Goal: Task Accomplishment & Management: Complete application form

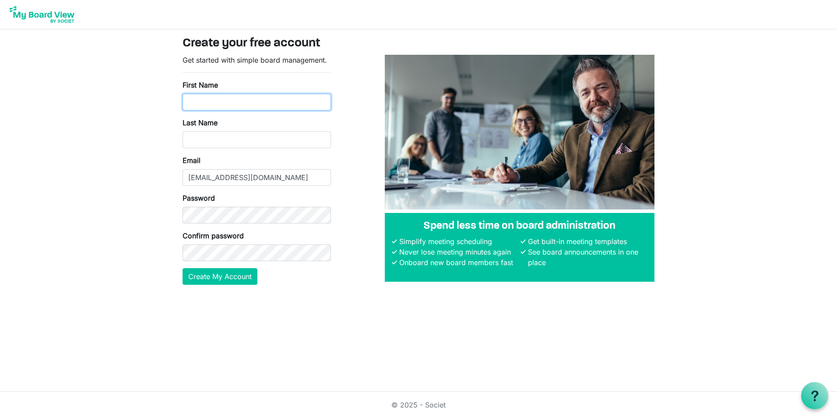
click at [204, 104] on input "First Name" at bounding box center [257, 102] width 148 height 17
type input "Brody"
type input "Miller"
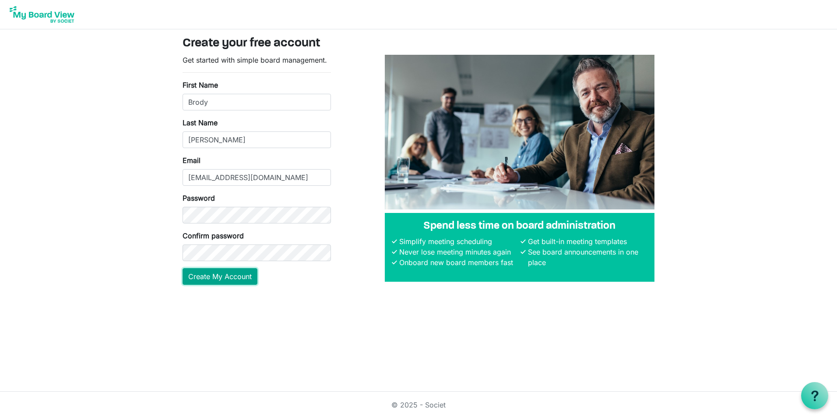
click at [221, 279] on button "Create My Account" at bounding box center [220, 276] width 75 height 17
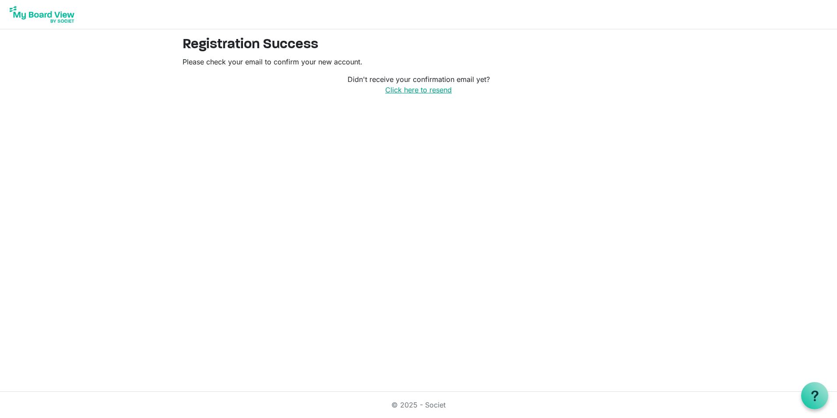
click at [410, 91] on link "Click here to resend" at bounding box center [418, 89] width 67 height 9
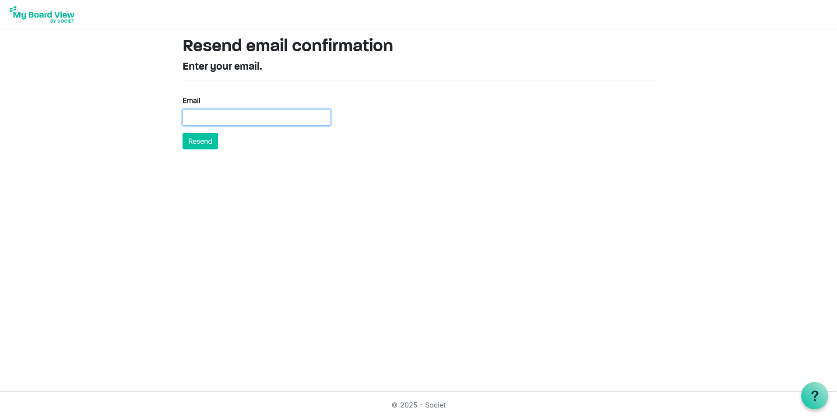
click at [277, 123] on input "Email" at bounding box center [257, 117] width 148 height 17
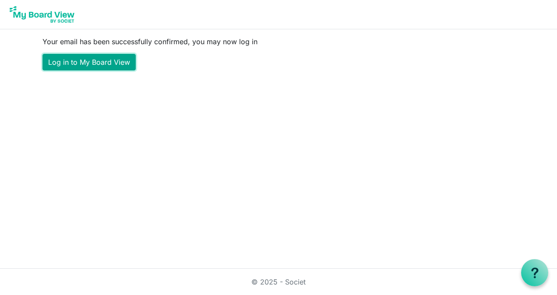
click at [82, 65] on link "Log in to My Board View" at bounding box center [88, 62] width 93 height 17
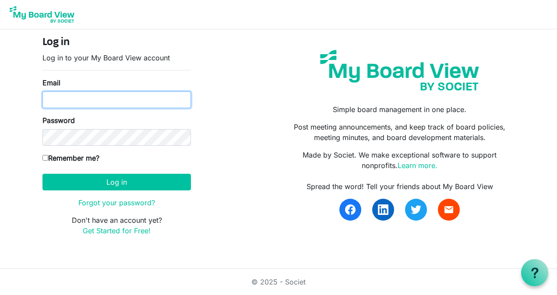
click at [77, 102] on input "Email" at bounding box center [116, 100] width 148 height 17
type input "bmiller@wsfb.com"
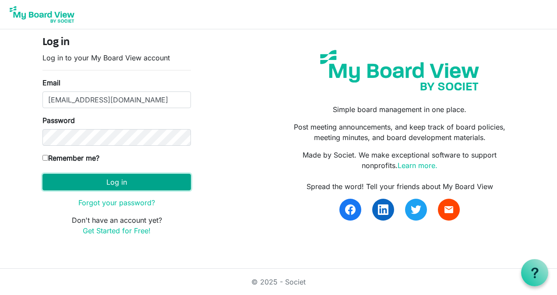
click at [109, 180] on button "Log in" at bounding box center [116, 182] width 148 height 17
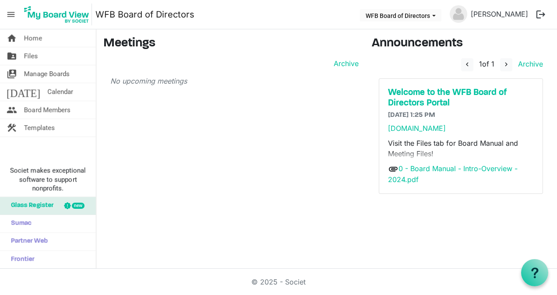
drag, startPoint x: 165, startPoint y: 152, endPoint x: 161, endPoint y: 150, distance: 4.7
click at [165, 152] on div "Meetings Archive No upcoming meetings" at bounding box center [231, 122] width 268 height 172
click at [47, 111] on span "Board Members" at bounding box center [47, 110] width 46 height 18
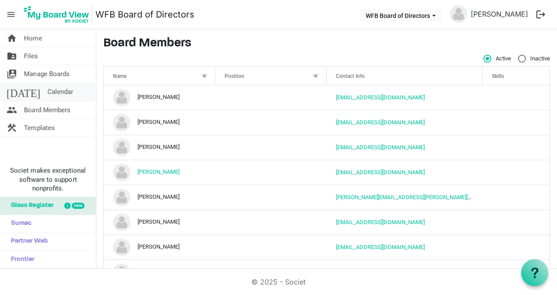
click at [47, 88] on span "Calendar" at bounding box center [60, 92] width 26 height 18
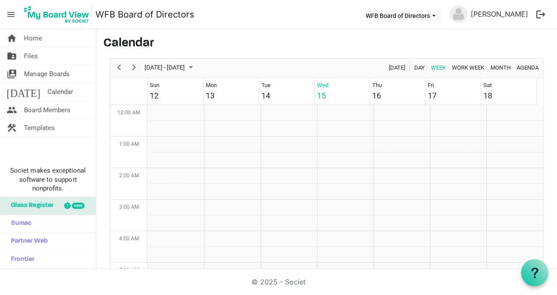
scroll to position [284, 0]
click at [135, 65] on span "Next" at bounding box center [134, 67] width 11 height 11
click at [56, 61] on link "folder_shared Files" at bounding box center [48, 56] width 96 height 18
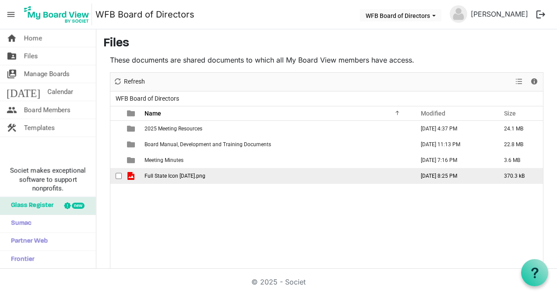
click at [185, 177] on span "Full State Icon 2.6.2025.png" at bounding box center [174, 176] width 61 height 6
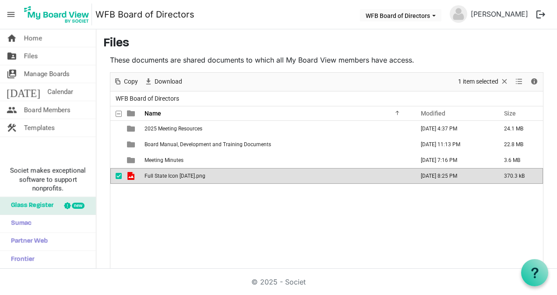
click at [185, 177] on span "Full State Icon 2.6.2025.png" at bounding box center [174, 176] width 61 height 6
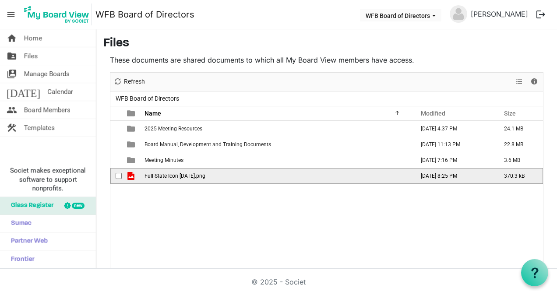
click at [185, 177] on span "Full State Icon 2.6.2025.png" at bounding box center [174, 176] width 61 height 6
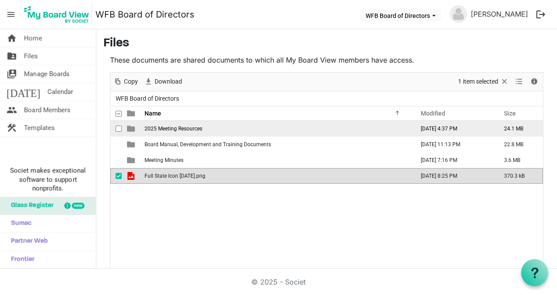
click at [163, 126] on span "2025 Meeting Resources" at bounding box center [173, 129] width 58 height 6
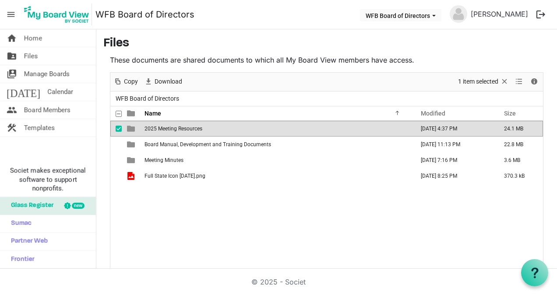
click at [163, 126] on span "2025 Meeting Resources" at bounding box center [173, 129] width 58 height 6
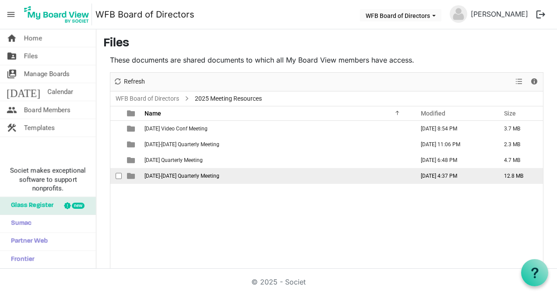
click at [180, 178] on span "September 18-19 Quarterly Meeting" at bounding box center [181, 176] width 75 height 6
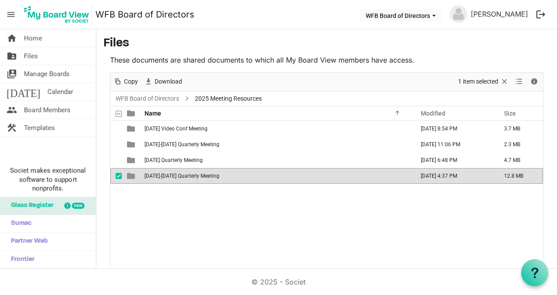
click at [180, 178] on span "September 18-19 Quarterly Meeting" at bounding box center [181, 176] width 75 height 6
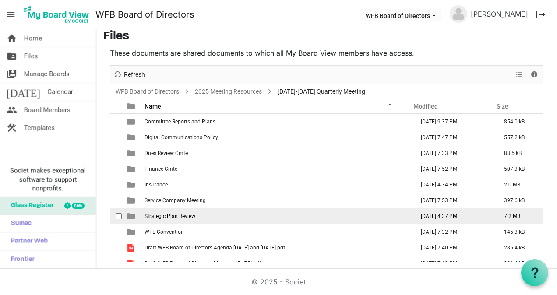
click at [187, 219] on td "Strategic Plan Review" at bounding box center [277, 216] width 270 height 16
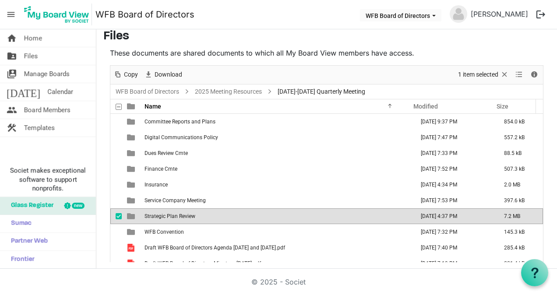
click at [187, 219] on td "Strategic Plan Review" at bounding box center [277, 216] width 270 height 16
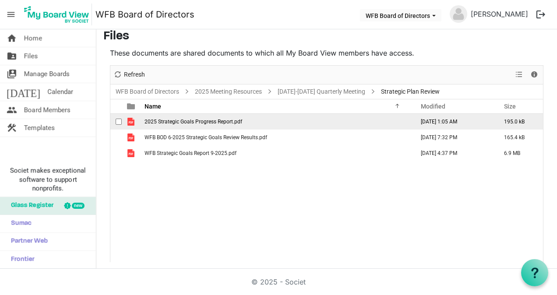
click at [177, 126] on td "2025 Strategic Goals Progress Report.pdf" at bounding box center [277, 122] width 270 height 16
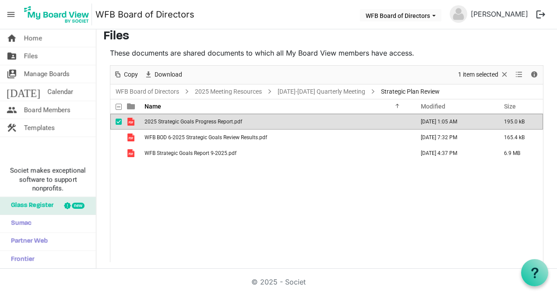
click at [177, 126] on td "2025 Strategic Goals Progress Report.pdf" at bounding box center [277, 122] width 270 height 16
